Goal: Information Seeking & Learning: Check status

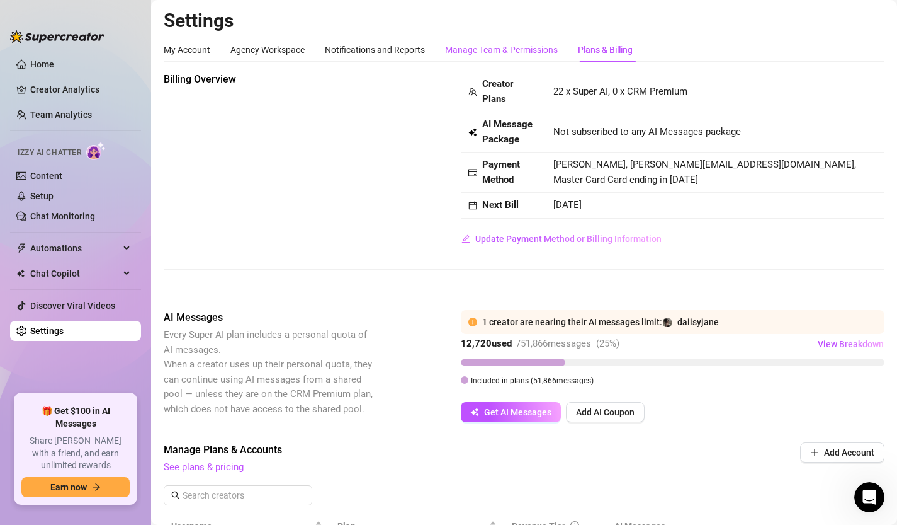
click at [494, 48] on div "Manage Team & Permissions" at bounding box center [501, 50] width 113 height 14
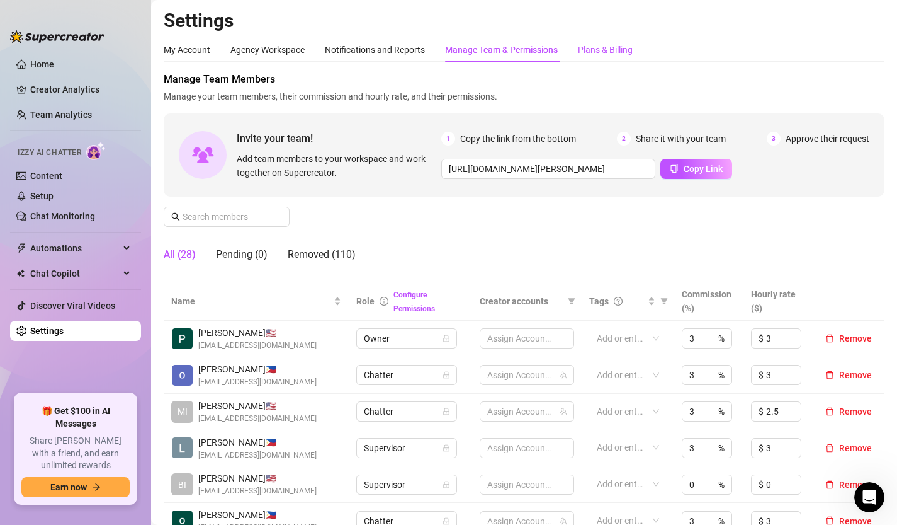
click at [609, 50] on div "Plans & Billing" at bounding box center [605, 50] width 55 height 14
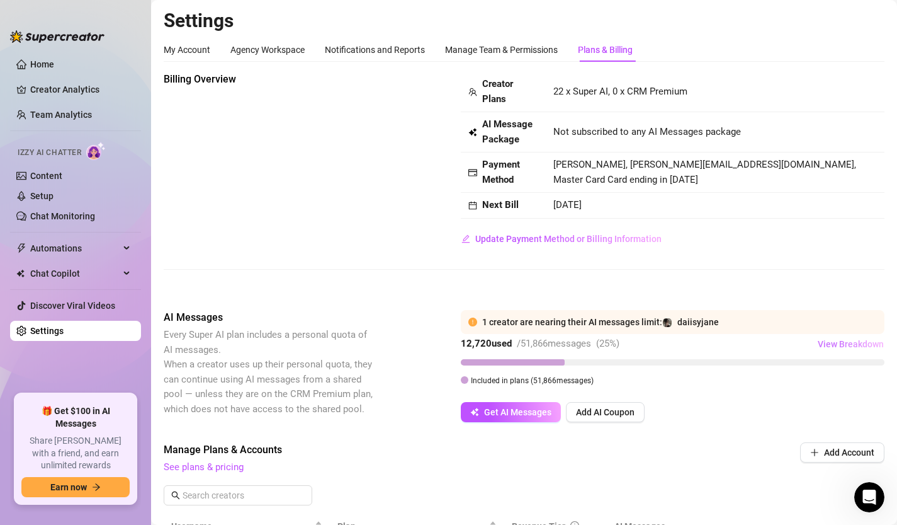
click at [853, 346] on span "View Breakdown" at bounding box center [851, 344] width 66 height 10
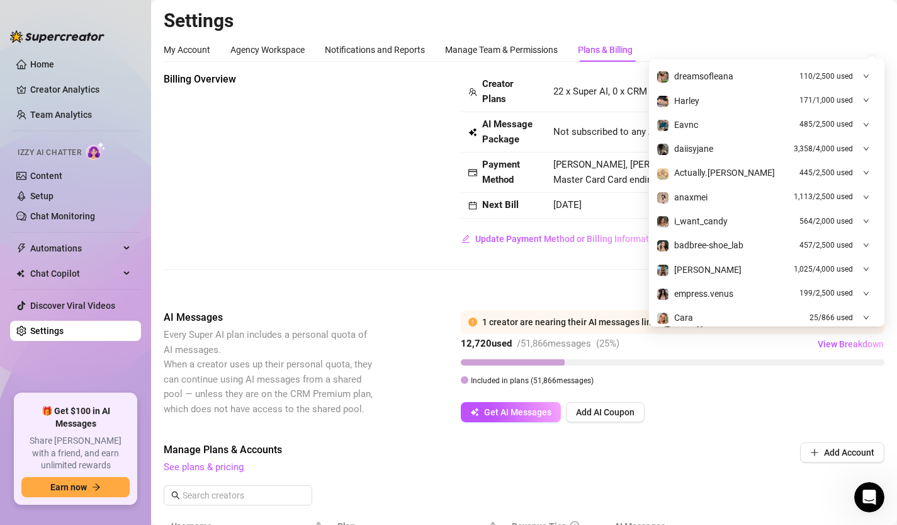
scroll to position [192, 0]
click at [868, 151] on icon "down" at bounding box center [866, 149] width 6 height 6
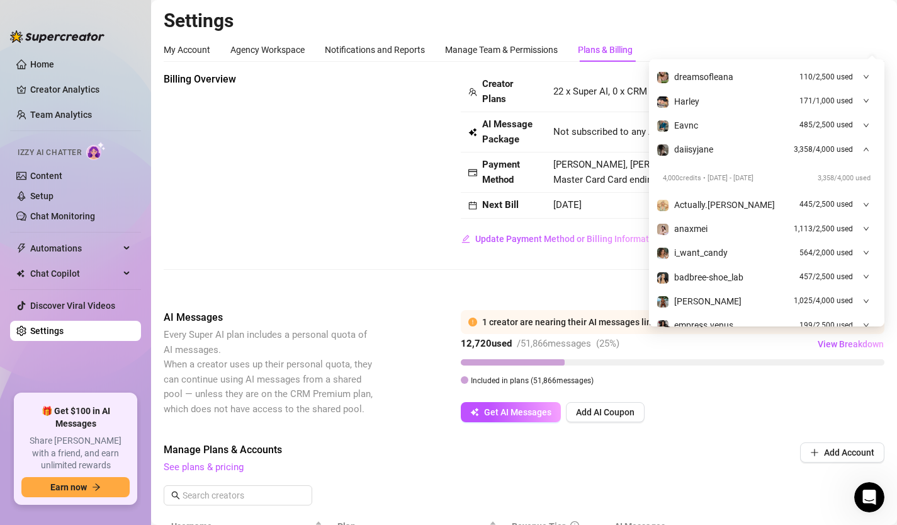
click at [869, 151] on icon "down" at bounding box center [866, 149] width 6 height 6
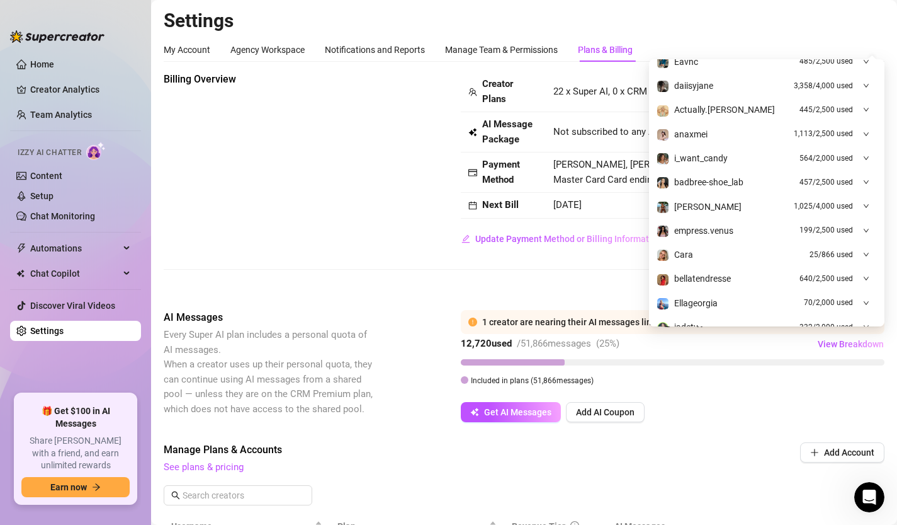
scroll to position [310, 0]
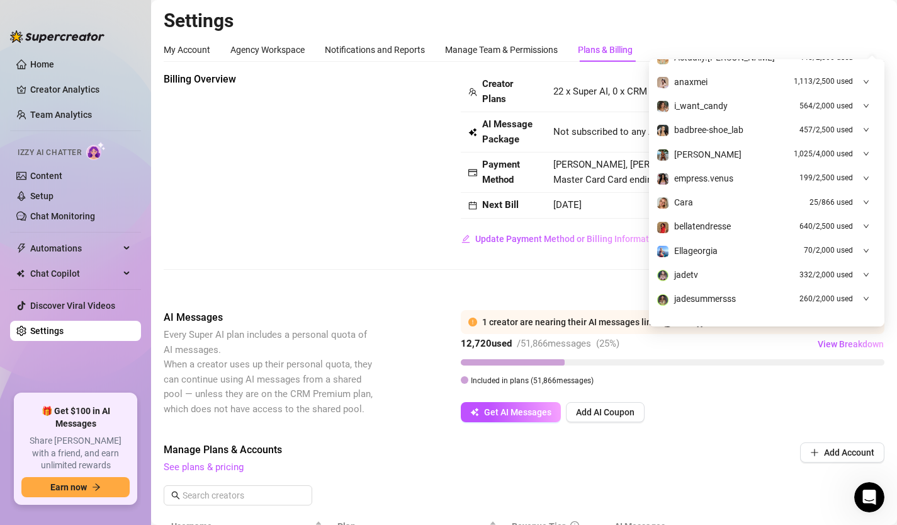
click at [635, 270] on div "Billing Overview Creator Plans 22 x Super AI, 0 x CRM Premium AI Message Packag…" at bounding box center [524, 181] width 721 height 218
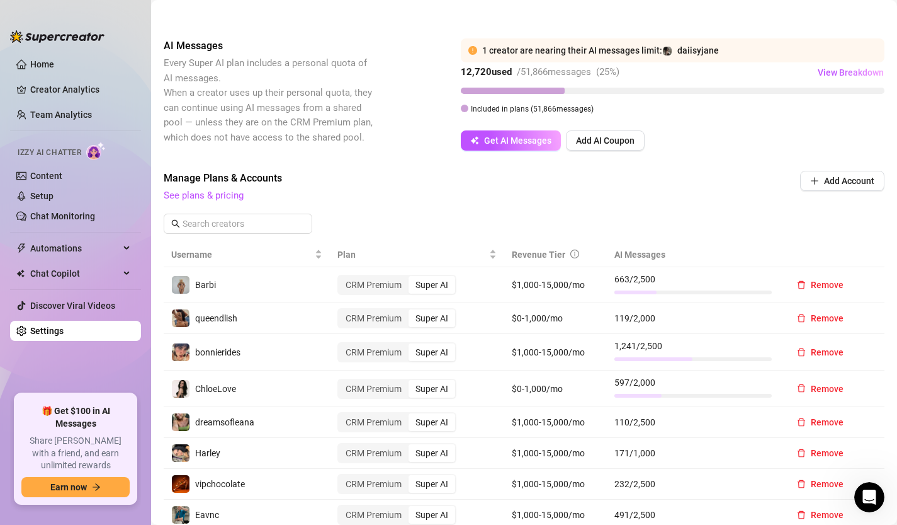
scroll to position [332, 0]
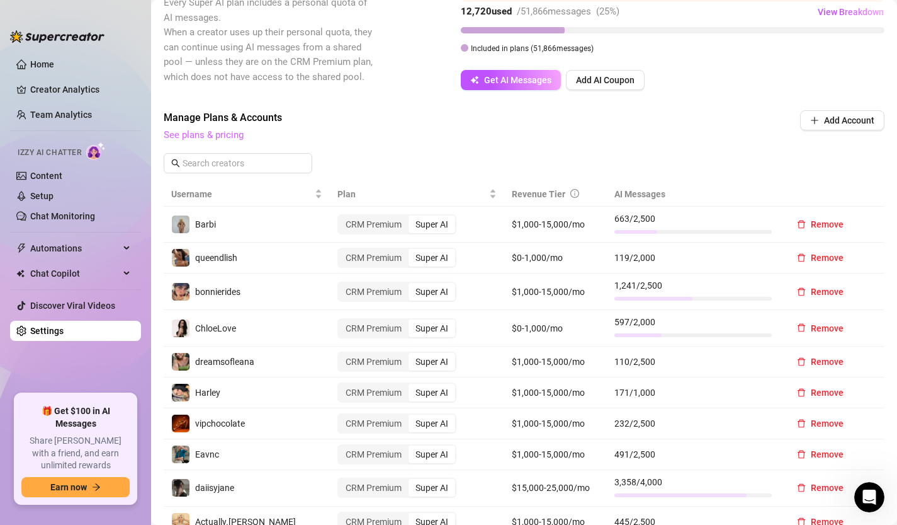
click at [220, 132] on link "See plans & pricing" at bounding box center [204, 134] width 80 height 11
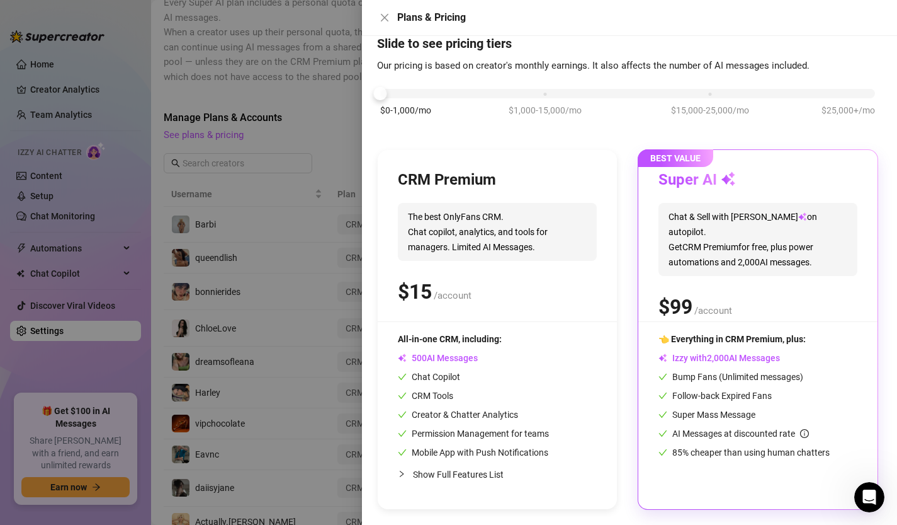
scroll to position [0, 0]
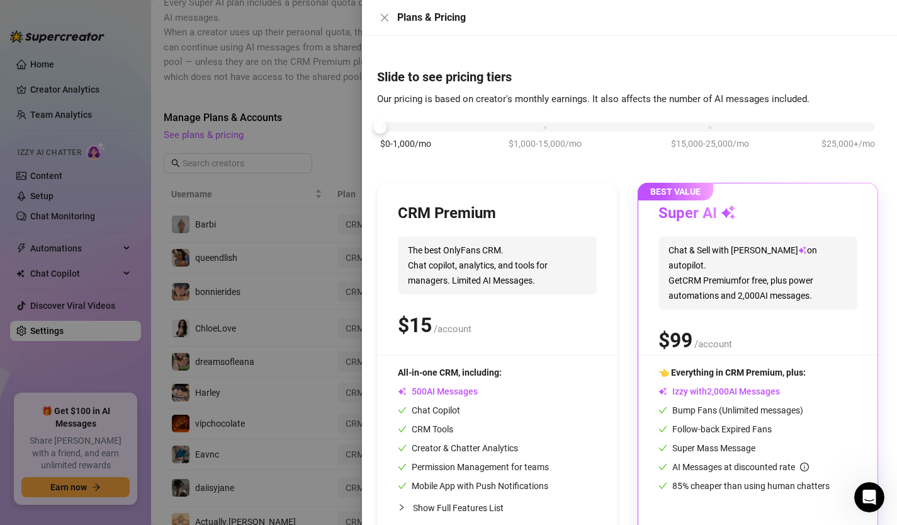
click at [329, 136] on div at bounding box center [448, 262] width 897 height 525
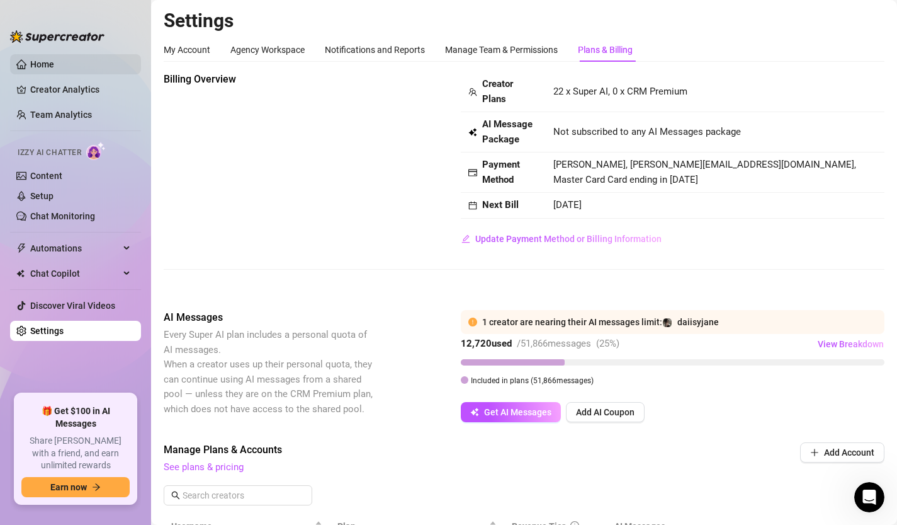
click at [35, 65] on link "Home" at bounding box center [42, 64] width 24 height 10
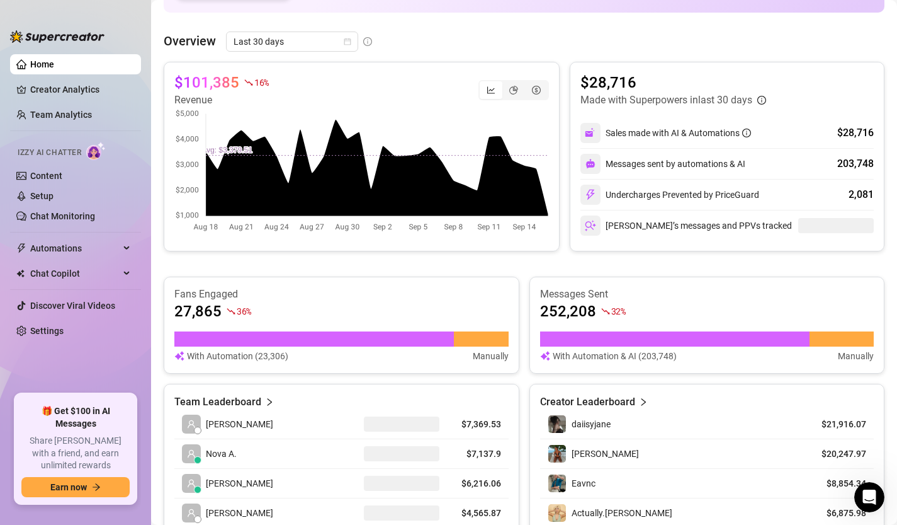
scroll to position [440, 0]
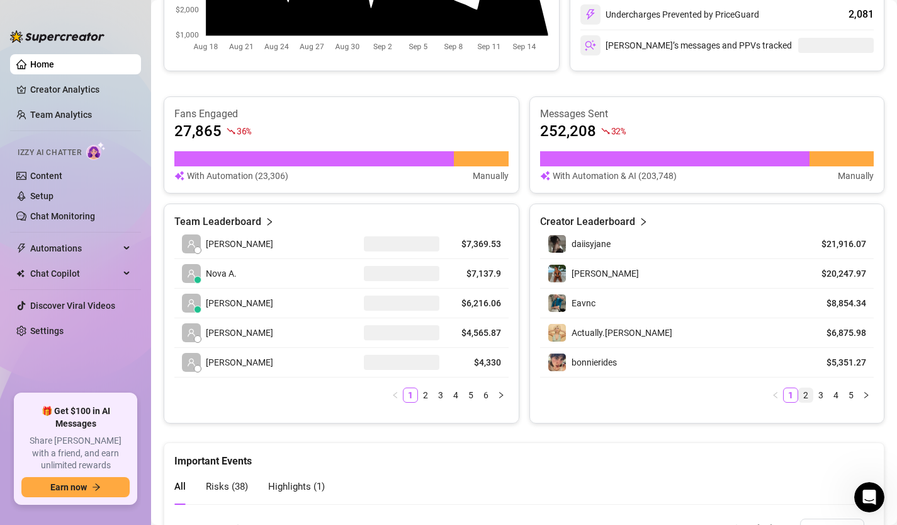
click at [808, 395] on link "2" at bounding box center [806, 395] width 14 height 14
click at [820, 396] on link "3" at bounding box center [821, 395] width 14 height 14
click at [836, 398] on link "4" at bounding box center [836, 395] width 14 height 14
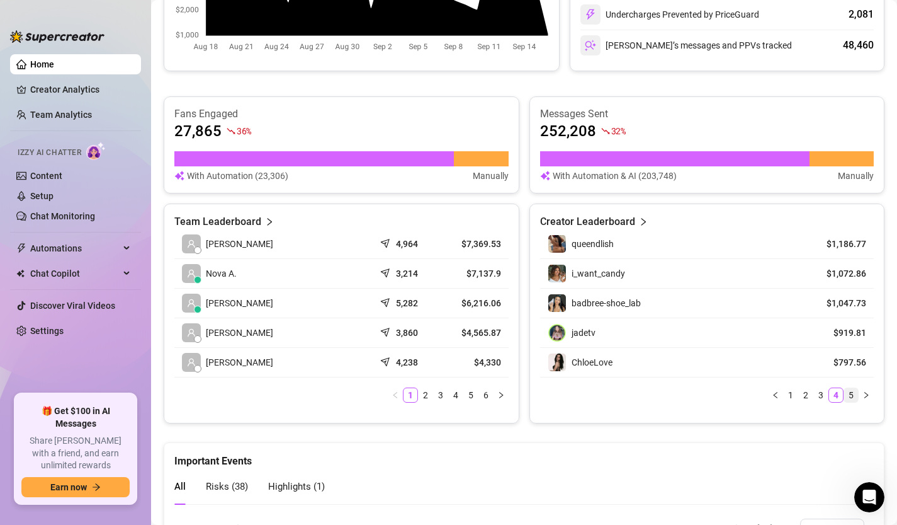
click at [854, 397] on link "5" at bounding box center [852, 395] width 14 height 14
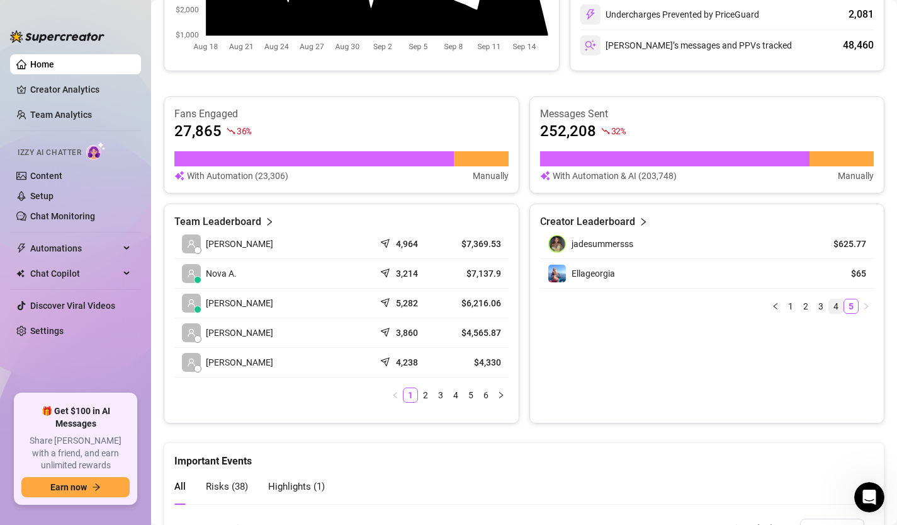
click at [834, 304] on link "4" at bounding box center [836, 306] width 14 height 14
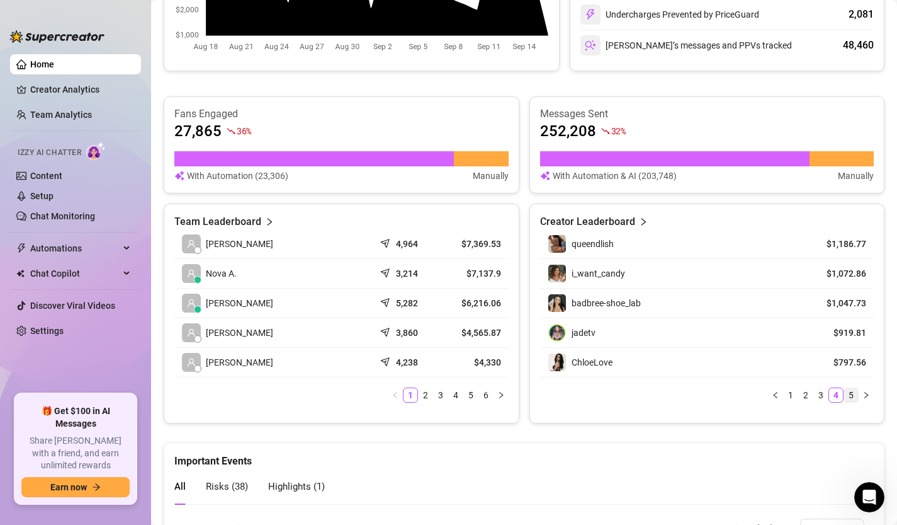
click at [848, 396] on link "5" at bounding box center [852, 395] width 14 height 14
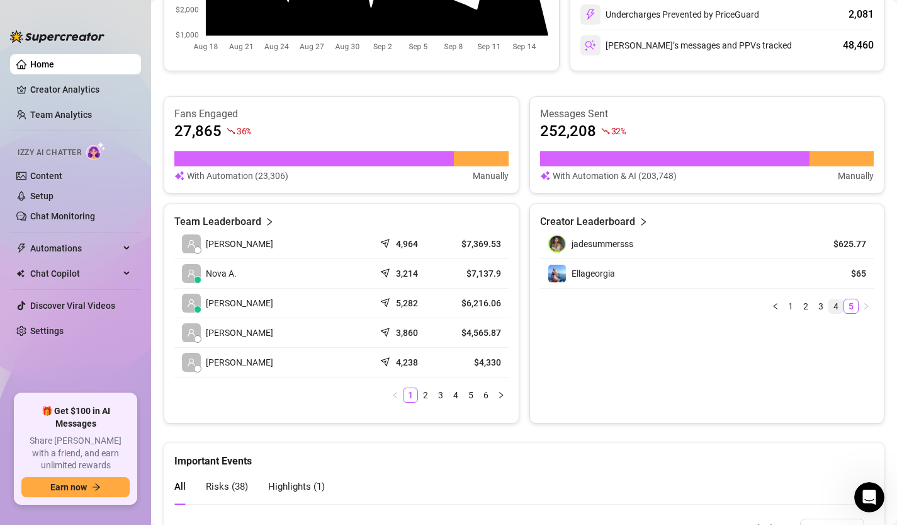
click at [835, 304] on link "4" at bounding box center [836, 306] width 14 height 14
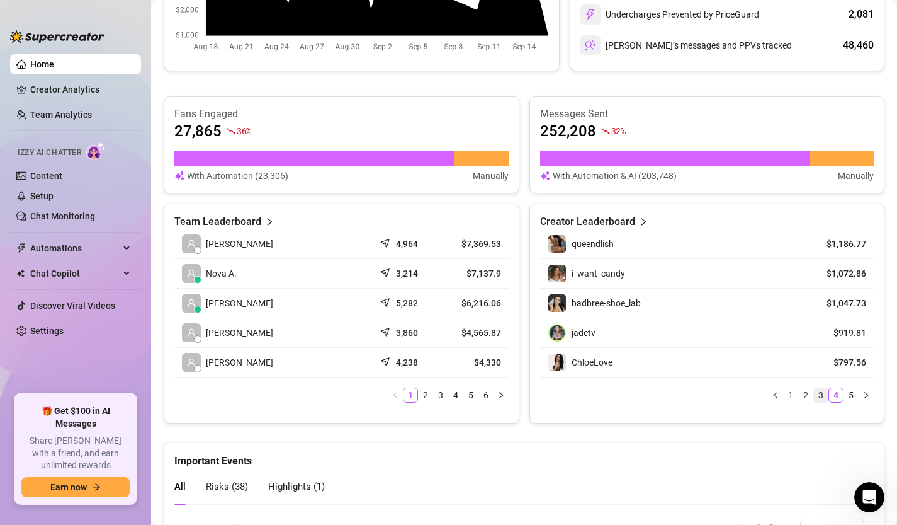
click at [820, 397] on link "3" at bounding box center [821, 395] width 14 height 14
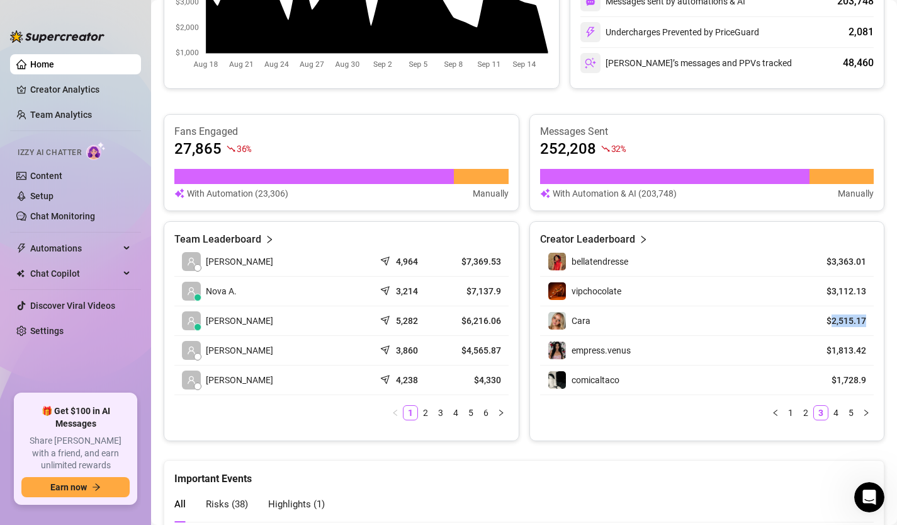
drag, startPoint x: 831, startPoint y: 322, endPoint x: 870, endPoint y: 321, distance: 39.1
click at [871, 322] on td "$2,515.17" at bounding box center [838, 321] width 72 height 30
click at [820, 322] on article "$2,515.17" at bounding box center [837, 320] width 57 height 13
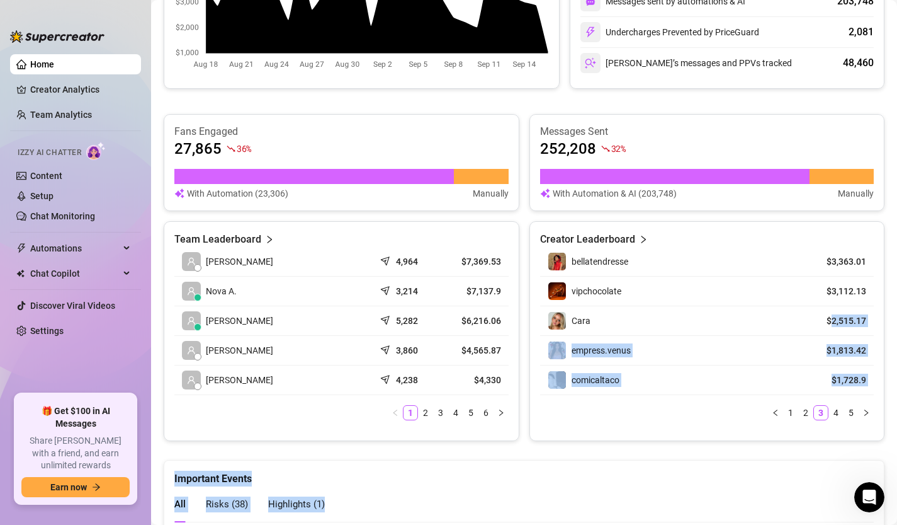
drag, startPoint x: 833, startPoint y: 321, endPoint x: 892, endPoint y: 321, distance: 59.2
click at [893, 321] on main "👋 Hey, [PERSON_NAME] Check [PERSON_NAME]'s achievements with Supercreator $200K…" at bounding box center [524, 350] width 746 height 1546
click at [857, 317] on article "$2,515.17" at bounding box center [837, 320] width 57 height 13
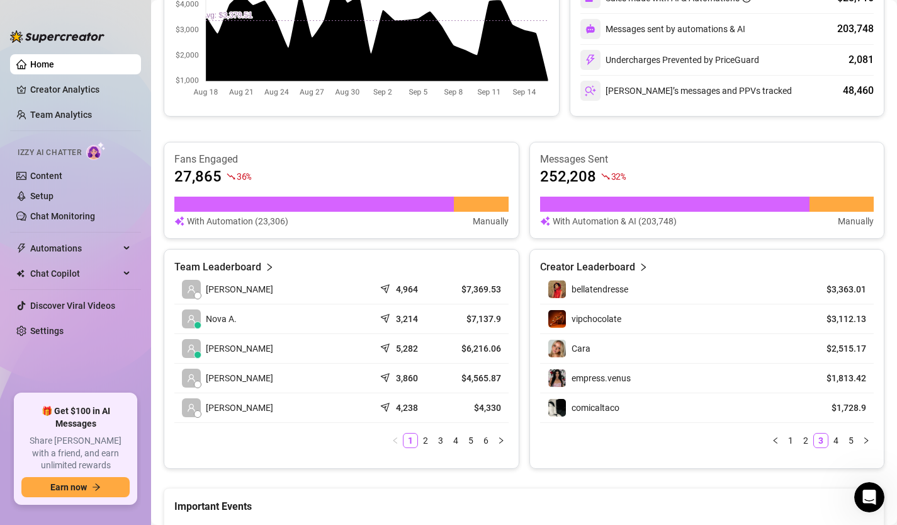
scroll to position [380, 0]
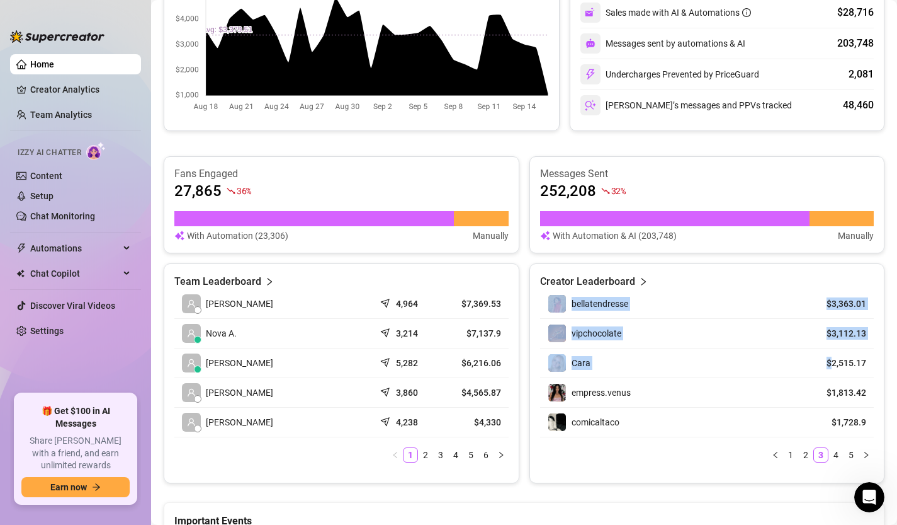
drag, startPoint x: 830, startPoint y: 365, endPoint x: 882, endPoint y: 364, distance: 51.6
click at [882, 365] on div "Creator Leaderboard bellatendresse $3,363.01 vipchocolate $3,112.13 Cara $2,515…" at bounding box center [708, 373] width 356 height 220
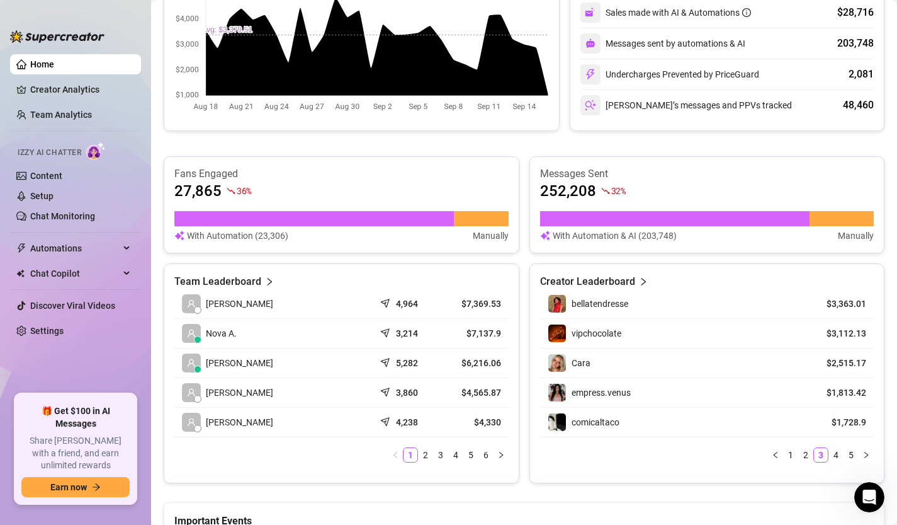
click at [612, 365] on div "Cara" at bounding box center [671, 362] width 247 height 19
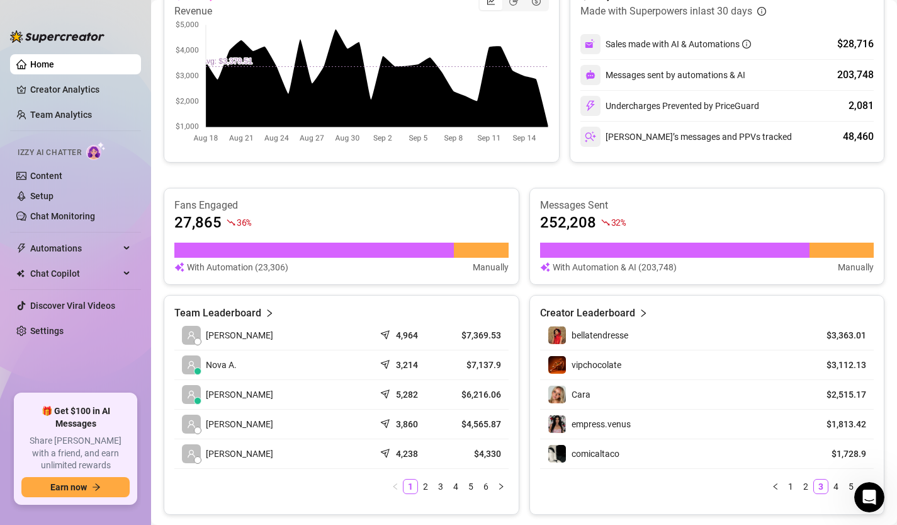
scroll to position [346, 0]
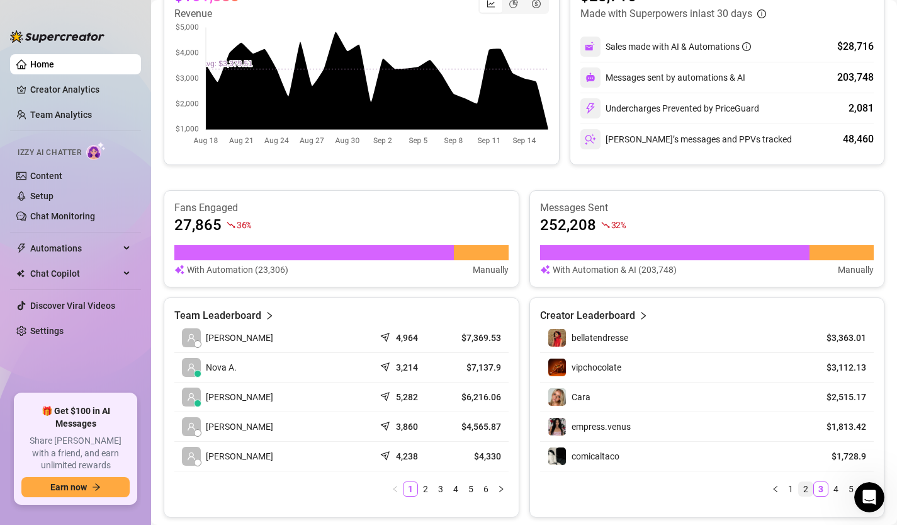
click at [807, 489] on link "2" at bounding box center [806, 489] width 14 height 14
click at [790, 488] on link "1" at bounding box center [791, 489] width 14 height 14
click at [810, 491] on link "2" at bounding box center [806, 489] width 14 height 14
